Goal: Task Accomplishment & Management: Complete application form

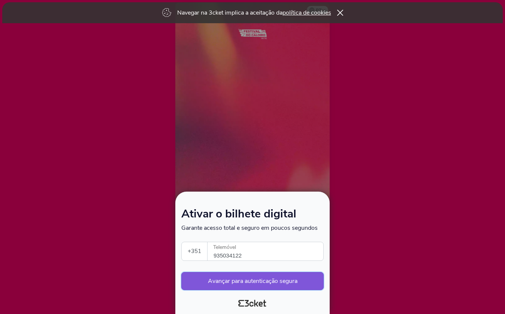
click at [270, 282] on button "Avançar para autenticação segura" at bounding box center [252, 281] width 142 height 18
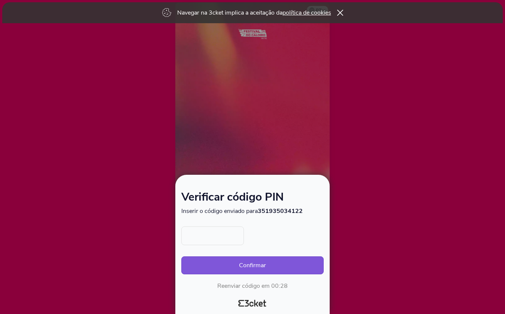
click at [215, 249] on div "Confirmar Reenviar código em 00:28" at bounding box center [252, 259] width 142 height 64
click at [209, 238] on input "text" at bounding box center [212, 236] width 63 height 19
type input "3675"
click at [238, 269] on button "Confirmar" at bounding box center [252, 266] width 142 height 18
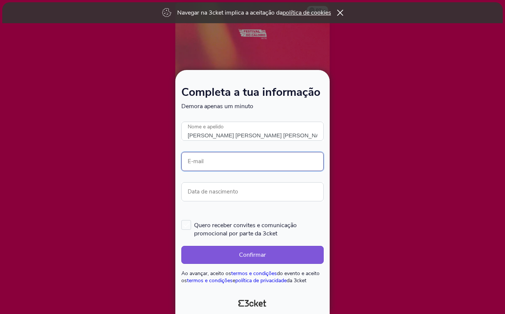
type input "[PERSON_NAME] [PERSON_NAME] [PERSON_NAME]"
type input "[EMAIL_ADDRESS][DOMAIN_NAME]"
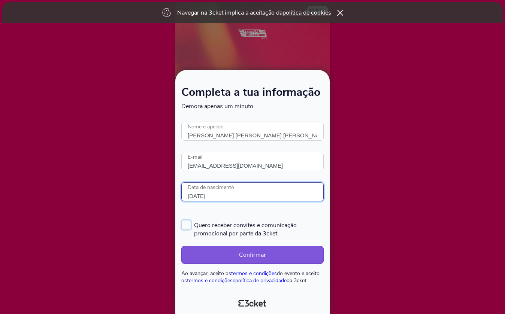
type input "[DATE]"
click at [188, 227] on label "Quero receber convites e comunicação promocional por parte da 3cket" at bounding box center [252, 229] width 142 height 18
click at [182, 220] on input "Quero receber convites e comunicação promocional por parte da 3cket" at bounding box center [181, 219] width 1 height 1
click at [187, 224] on label "Quero receber convites e comunicação promocional por parte da 3cket" at bounding box center [252, 229] width 142 height 18
click at [182, 220] on input "Quero receber convites e comunicação promocional por parte da 3cket" at bounding box center [181, 219] width 1 height 1
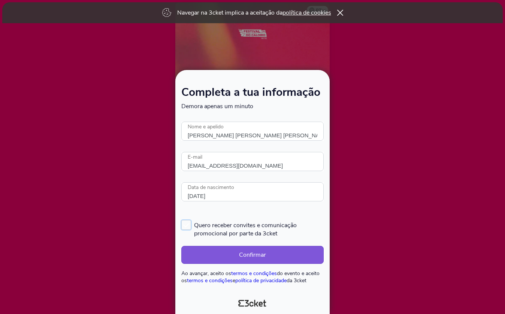
click at [185, 229] on label "Quero receber convites e comunicação promocional por parte da 3cket" at bounding box center [252, 229] width 142 height 18
click at [182, 220] on input "Quero receber convites e comunicação promocional por parte da 3cket" at bounding box center [181, 219] width 1 height 1
checkbox input "true"
click at [221, 254] on button "Confirmar" at bounding box center [252, 255] width 142 height 18
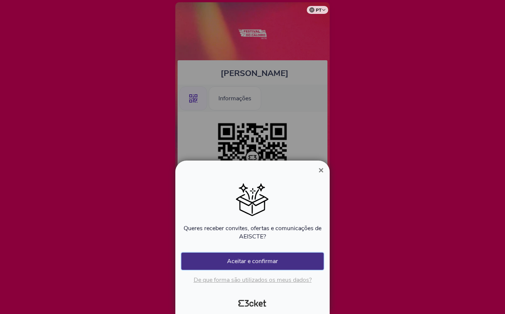
click at [275, 259] on button "Aceitar e confirmar" at bounding box center [252, 261] width 142 height 17
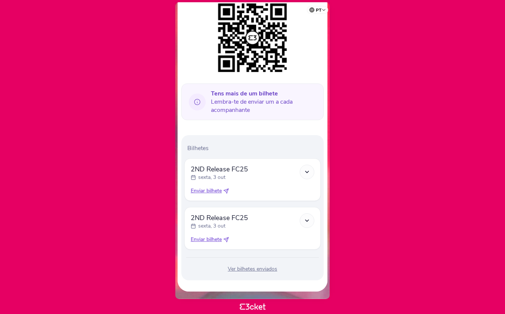
scroll to position [120, 0]
click at [252, 268] on div "Ver bilhetes enviados" at bounding box center [252, 269] width 136 height 7
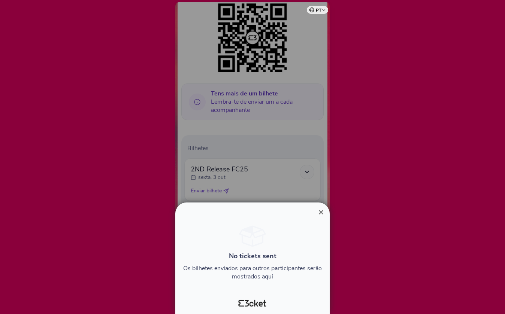
click at [320, 215] on span "×" at bounding box center [320, 212] width 5 height 10
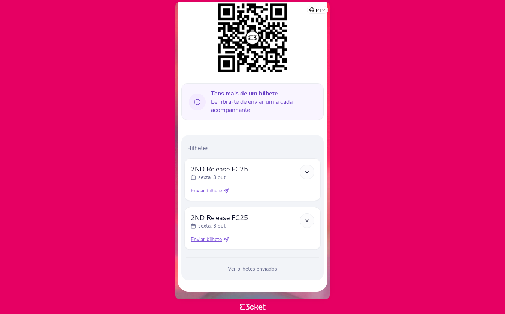
click at [313, 173] on div at bounding box center [307, 172] width 15 height 15
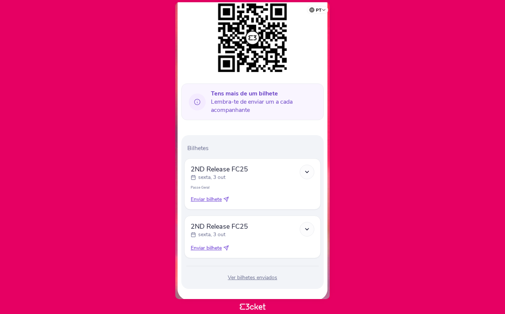
click at [307, 230] on polyline at bounding box center [306, 228] width 3 height 1
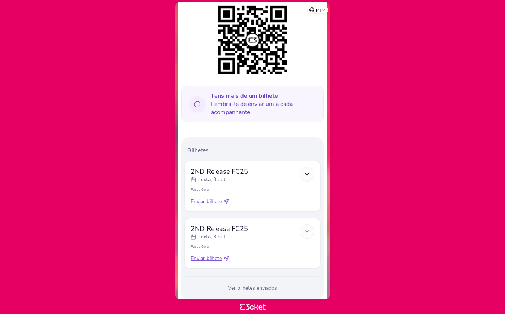
scroll to position [118, 0]
click at [230, 172] on span "2ND Release FC25" at bounding box center [219, 171] width 57 height 9
drag, startPoint x: 209, startPoint y: 192, endPoint x: 189, endPoint y: 189, distance: 20.1
click at [189, 189] on div "2ND Release FC25 sexta, 3 out Passe Geral Enviar bilhete" at bounding box center [252, 185] width 136 height 51
click at [217, 187] on p "Passe Geral" at bounding box center [253, 189] width 124 height 5
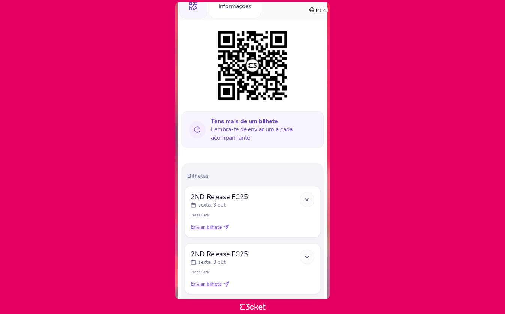
scroll to position [97, 0]
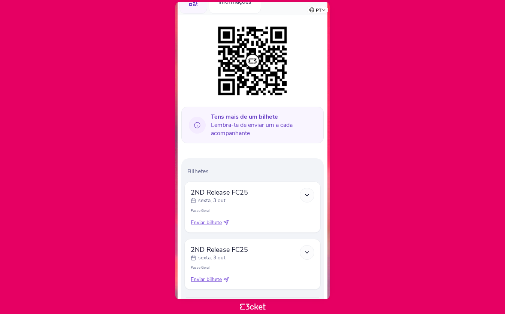
click at [215, 255] on p "sexta, 3 out" at bounding box center [211, 257] width 27 height 7
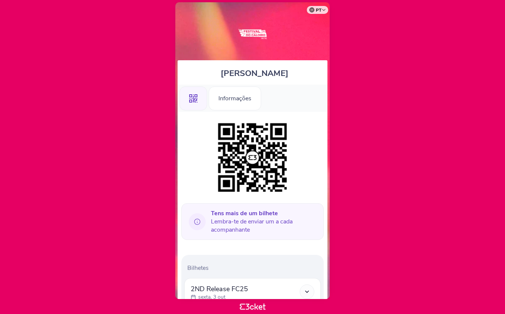
scroll to position [0, 0]
click at [192, 99] on icon ".st0{fill-rule:evenodd;clip-rule:evenodd;}" at bounding box center [193, 98] width 8 height 8
click at [239, 102] on div "Informações" at bounding box center [235, 99] width 52 height 24
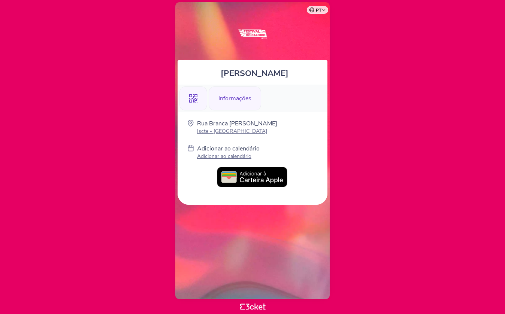
click at [197, 102] on div ".st0{fill-rule:evenodd;clip-rule:evenodd;}" at bounding box center [193, 99] width 28 height 24
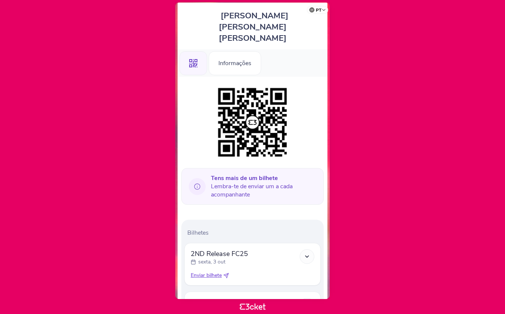
scroll to position [70, 0]
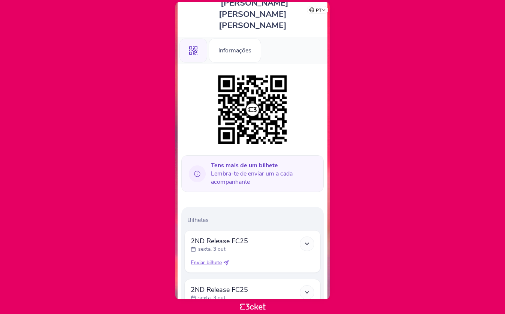
click at [194, 247] on icon at bounding box center [193, 249] width 5 height 5
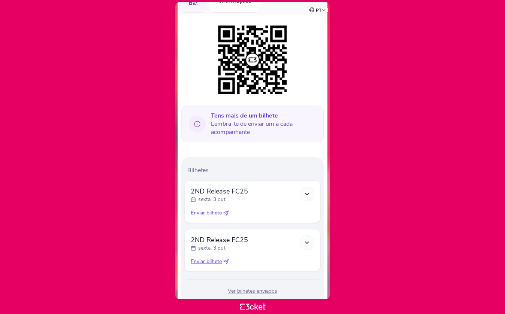
scroll to position [120, 0]
click at [311, 187] on div at bounding box center [307, 194] width 15 height 15
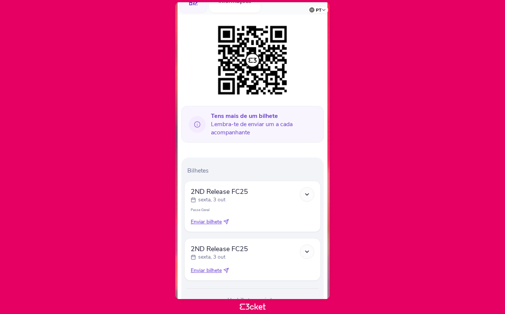
click at [304, 245] on div at bounding box center [307, 252] width 15 height 15
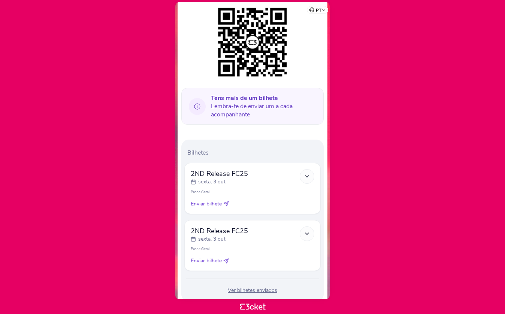
scroll to position [137, 0]
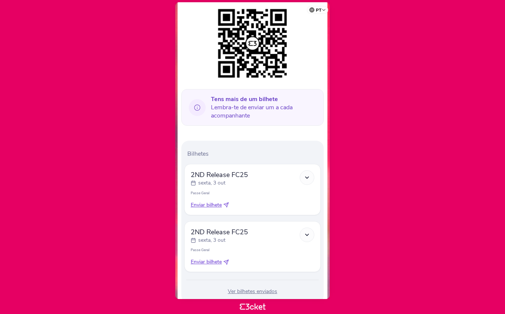
click at [226, 260] on icon at bounding box center [226, 263] width 6 height 6
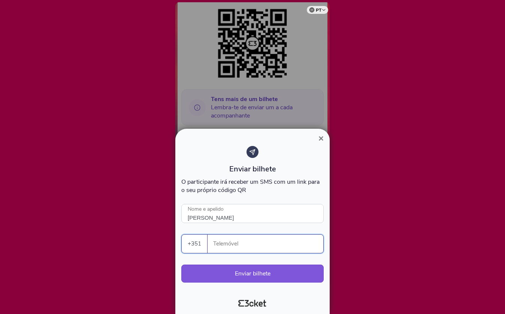
type input "Rute Silva"
type input "918067743"
click at [273, 275] on button "Enviar bilhete" at bounding box center [252, 274] width 142 height 18
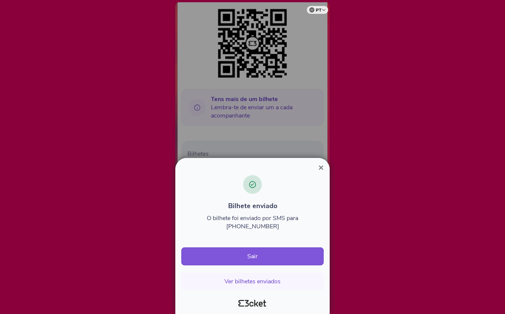
click at [321, 173] on span "×" at bounding box center [320, 168] width 5 height 10
